Goal: Use online tool/utility: Utilize a website feature to perform a specific function

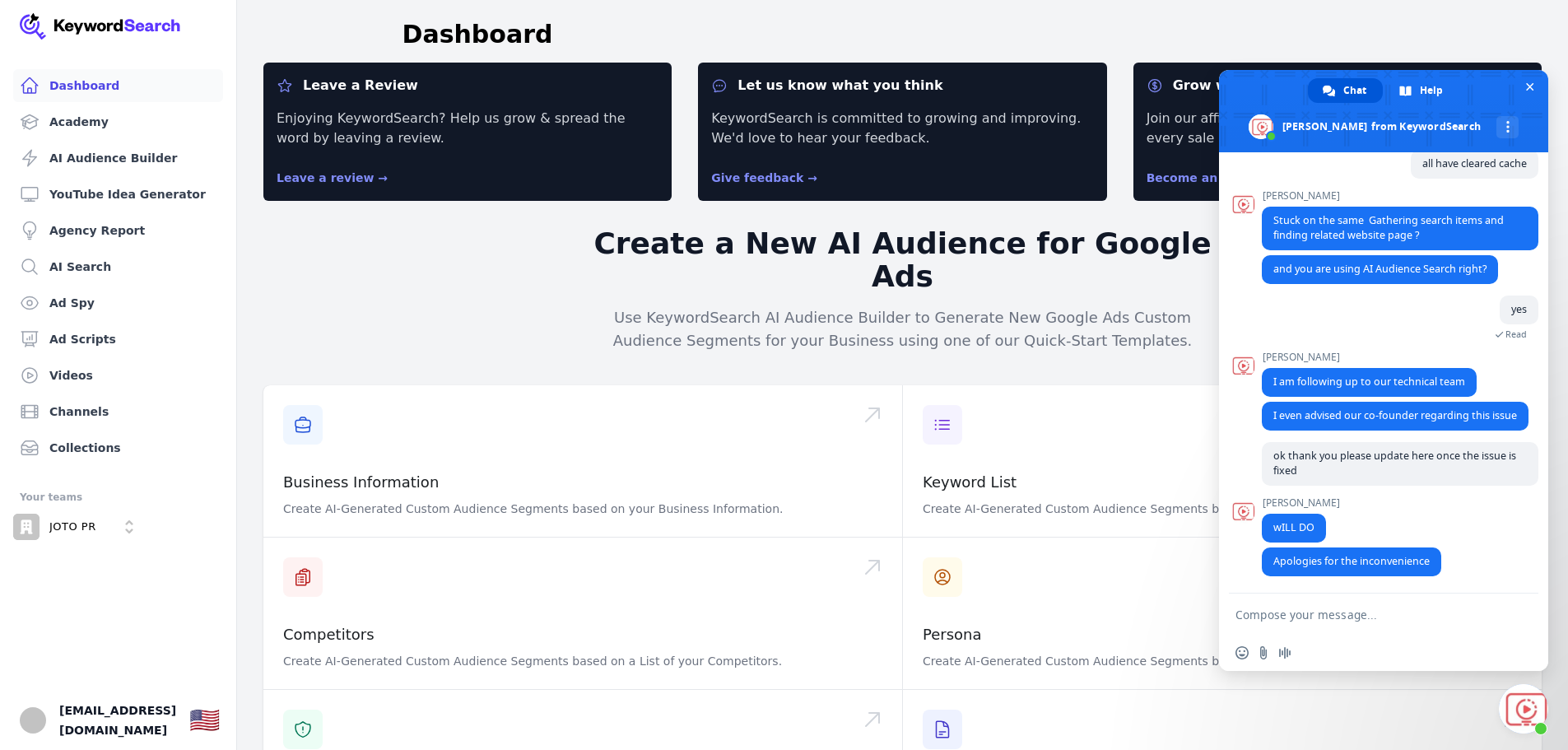
scroll to position [1234, 0]
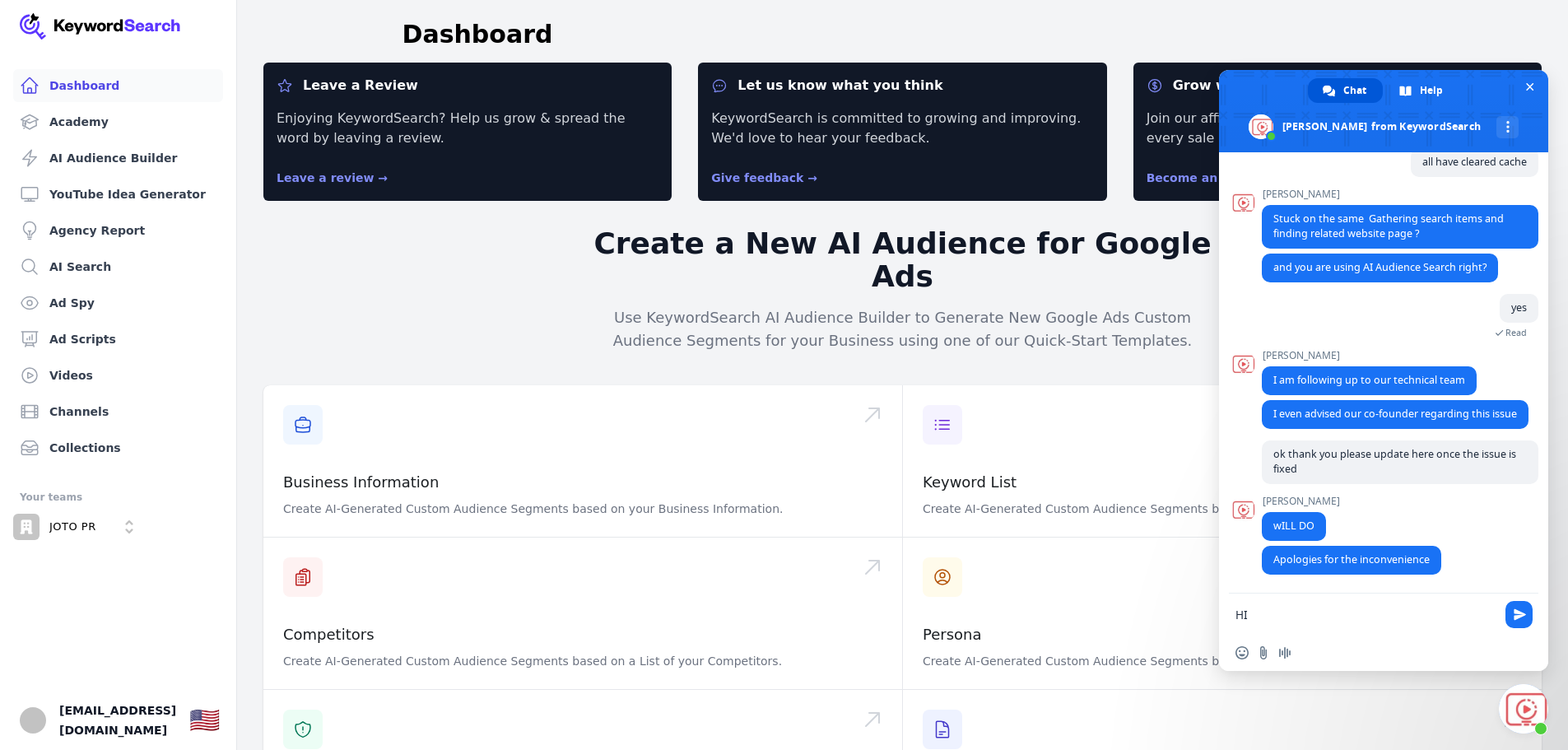
type textarea "H"
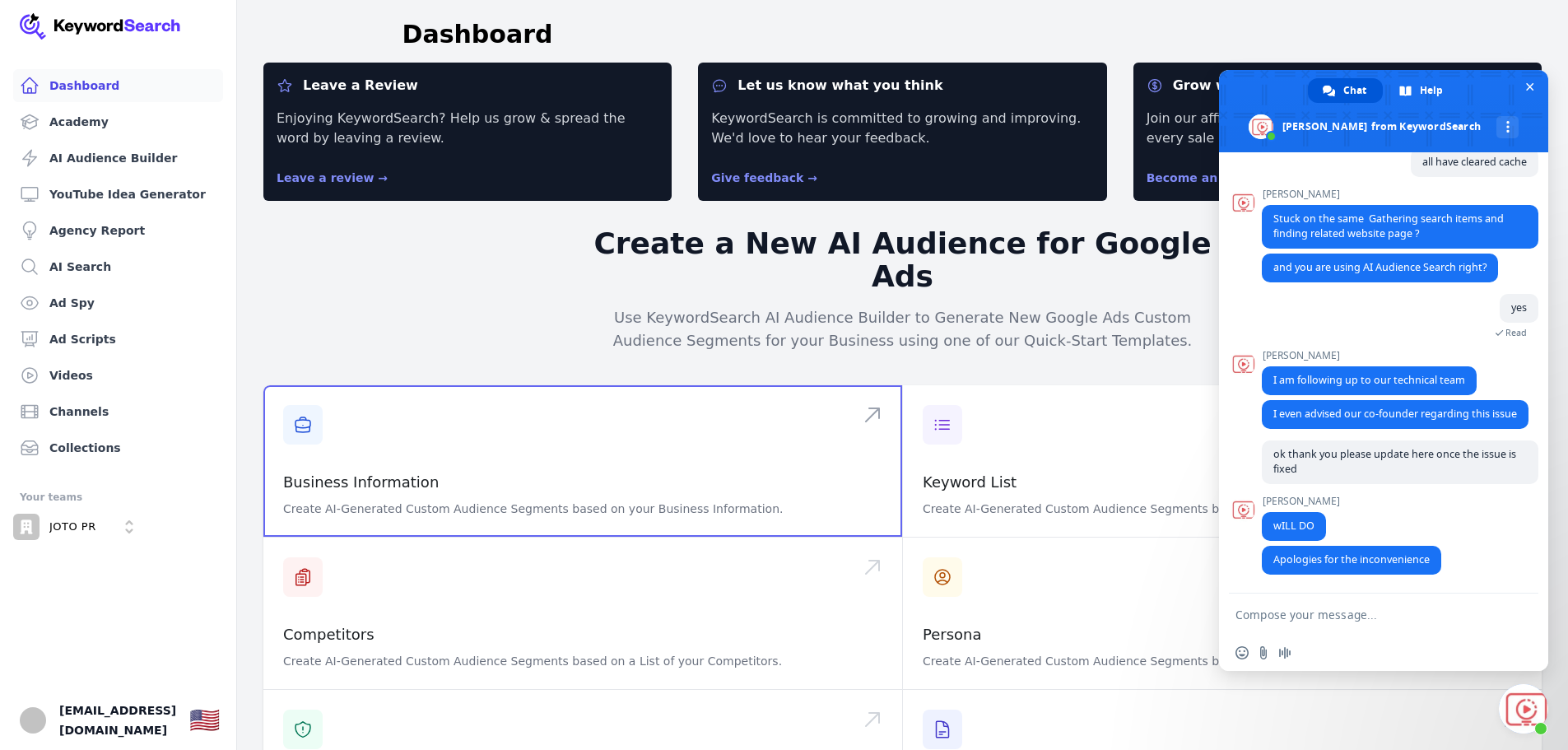
click at [435, 463] on span at bounding box center [582, 461] width 638 height 151
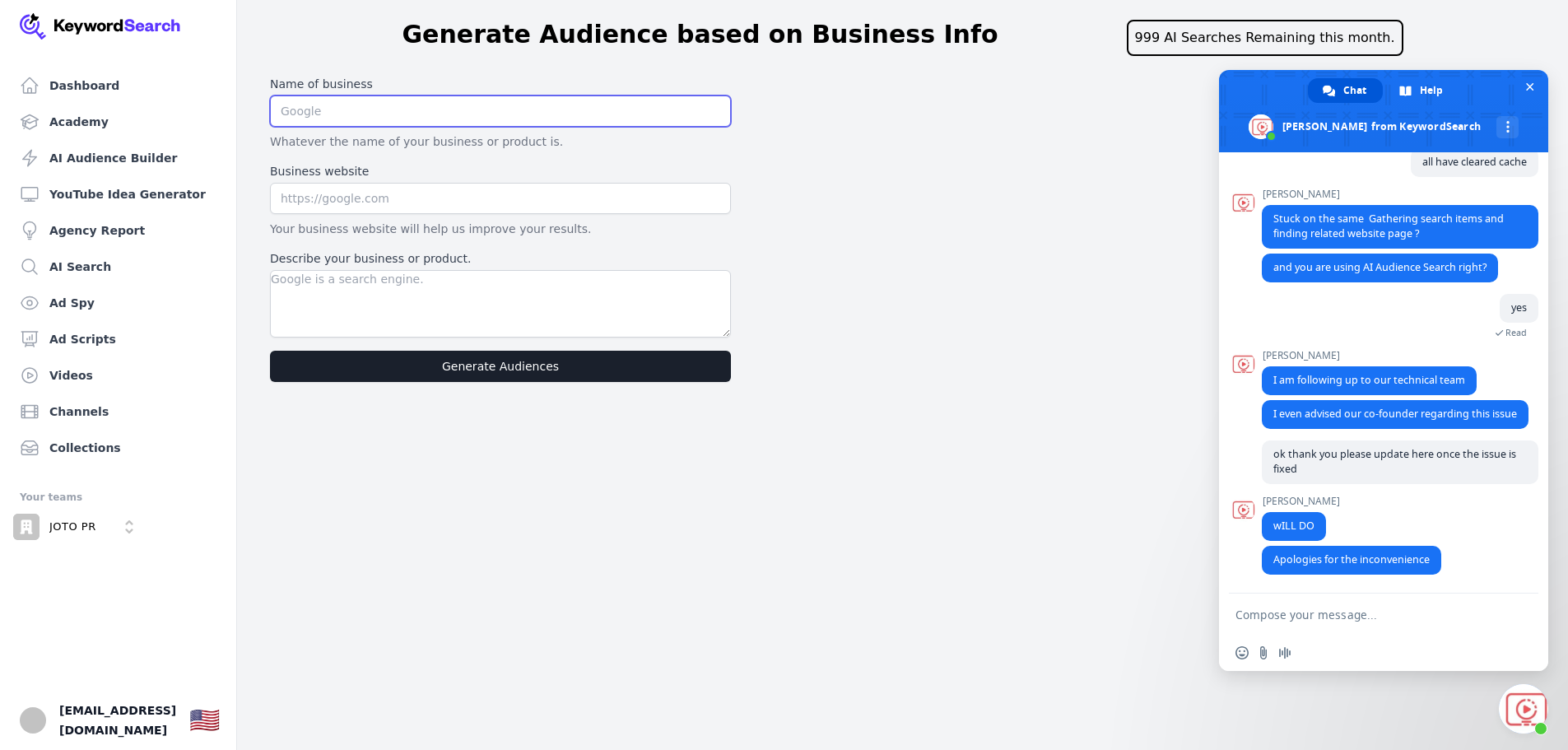
click at [409, 116] on input "text" at bounding box center [499, 111] width 461 height 31
click at [383, 108] on input "text" at bounding box center [499, 111] width 461 height 31
click at [383, 194] on input "text" at bounding box center [499, 198] width 461 height 31
type input "[DOMAIN_NAME]"
click at [389, 125] on input "text" at bounding box center [499, 111] width 461 height 31
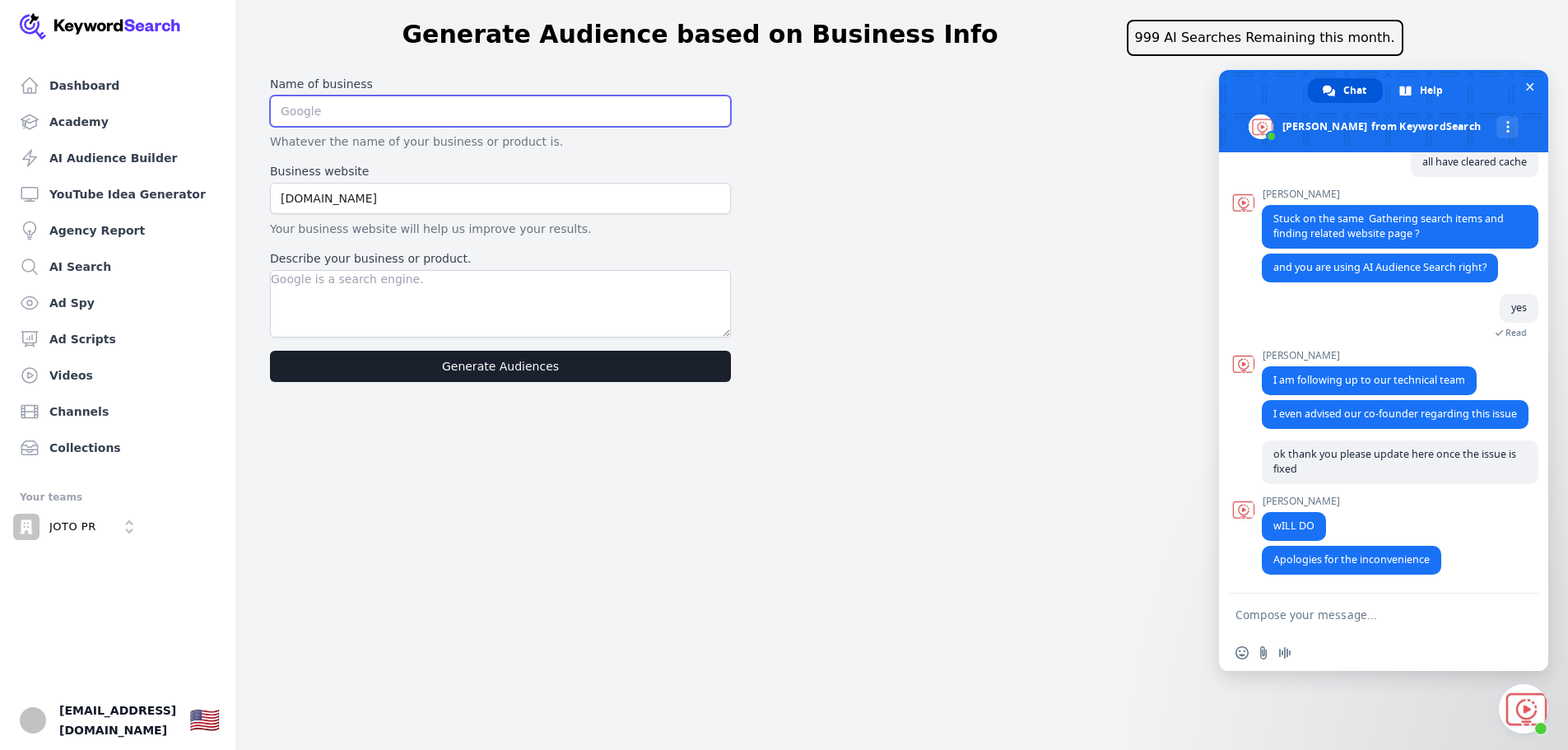
type input "JOTO PR Disruptors"
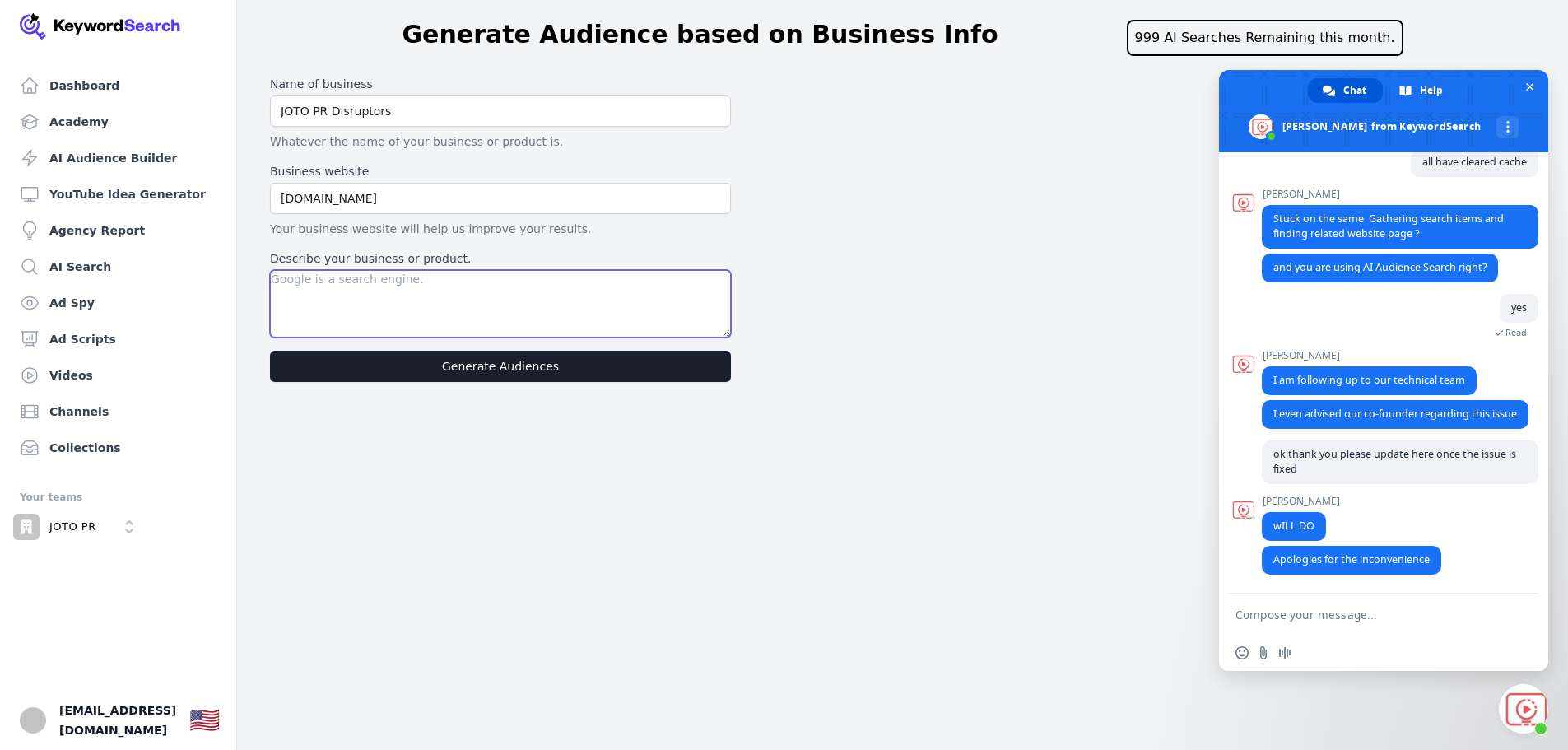
click at [396, 298] on textarea "Describe your business or product." at bounding box center [499, 303] width 461 height 67
type textarea "A Public Realtions company which do not settle with Fluff and gives measurable …"
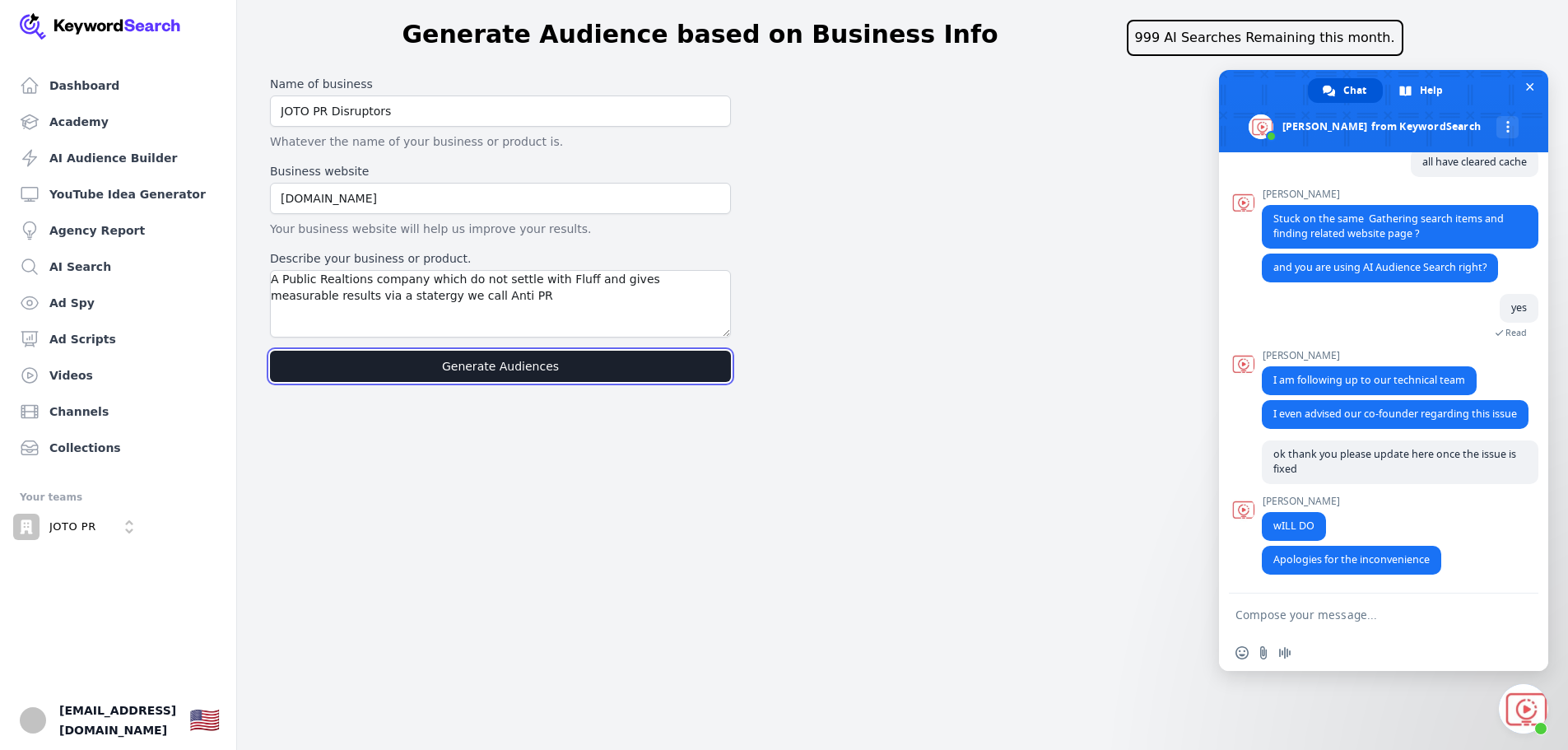
click at [536, 370] on button "Generate Audiences" at bounding box center [499, 366] width 461 height 31
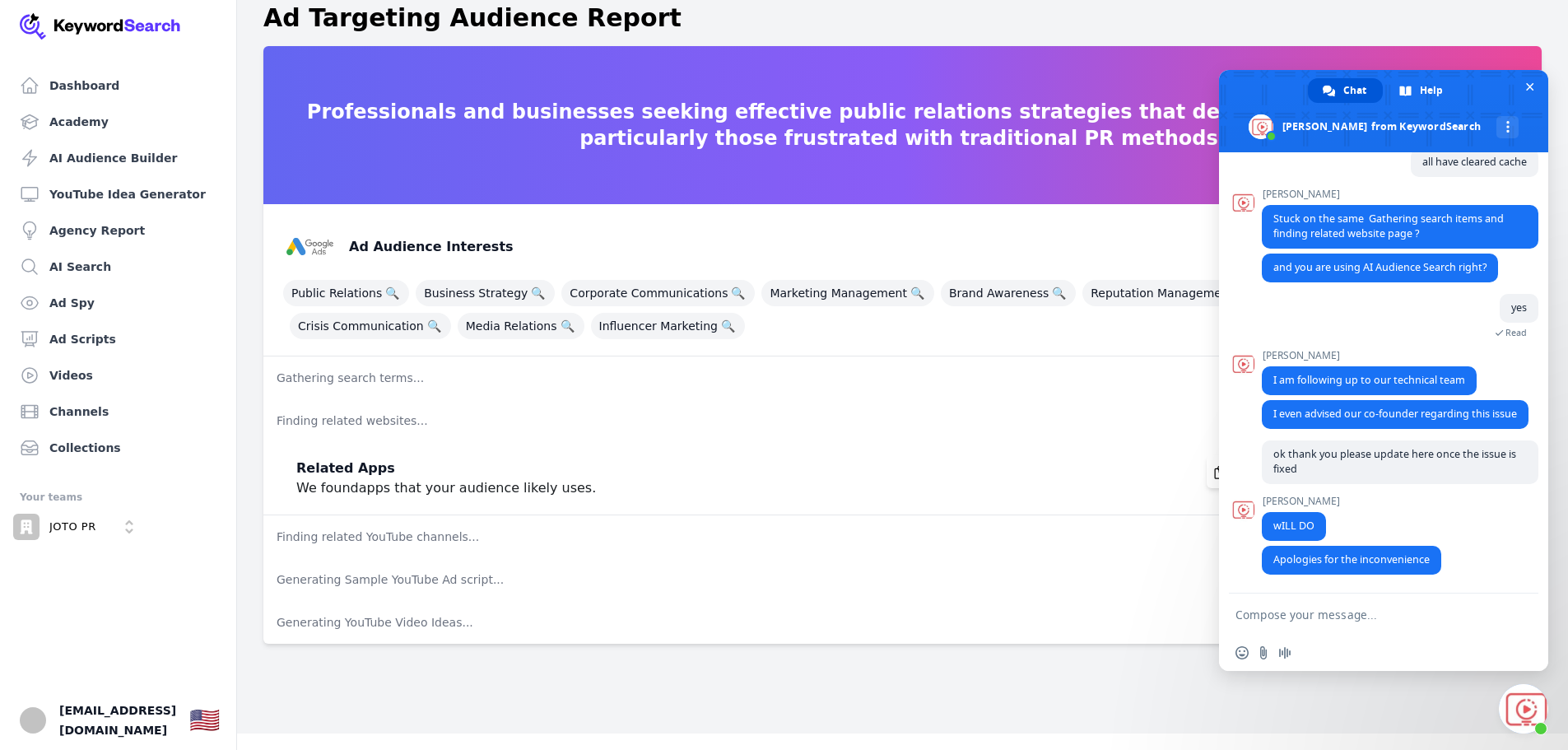
scroll to position [20, 0]
